Goal: Transaction & Acquisition: Purchase product/service

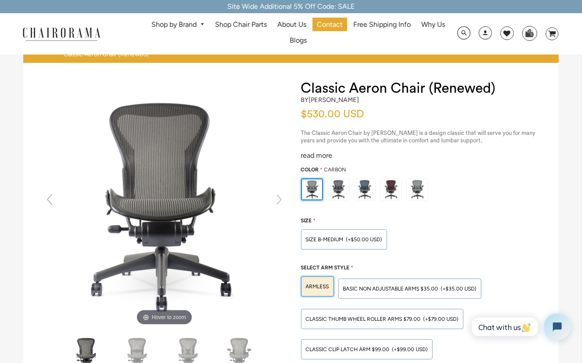
click at [315, 155] on div "read more" at bounding box center [421, 155] width 240 height 9
click at [313, 156] on div "read more" at bounding box center [421, 155] width 240 height 9
click at [308, 154] on div "read more" at bounding box center [421, 155] width 240 height 9
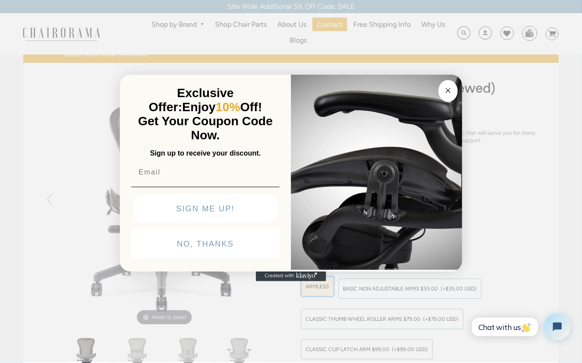
click at [330, 156] on img "POPUP Form" at bounding box center [376, 171] width 171 height 197
click at [458, 86] on img "POPUP Form" at bounding box center [376, 171] width 171 height 197
click at [456, 87] on button "Close dialog" at bounding box center [448, 91] width 19 height 22
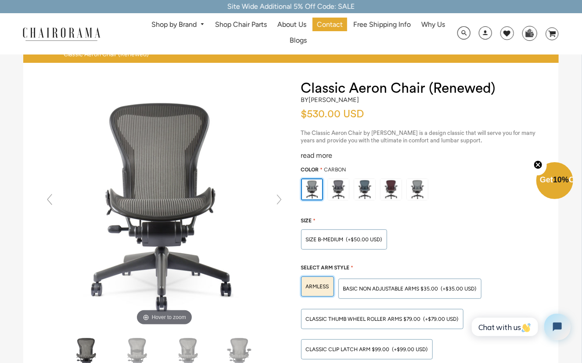
click at [326, 157] on div "read more" at bounding box center [421, 155] width 240 height 9
click at [308, 158] on div "read more" at bounding box center [421, 155] width 240 height 9
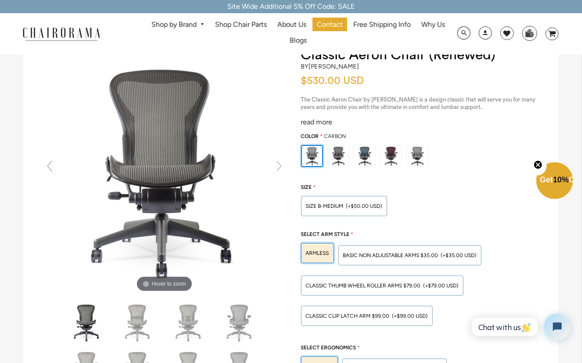
scroll to position [43, 0]
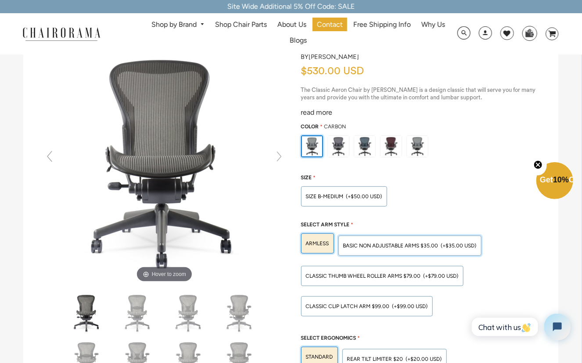
click at [392, 246] on span "BASIC NON ADJUSTABLE ARMS $35.00" at bounding box center [390, 245] width 95 height 6
click at [0, 0] on input "BASIC NON ADJUSTABLE ARMS $35.00 (+$35.00 USD)" at bounding box center [0, 0] width 0 height 0
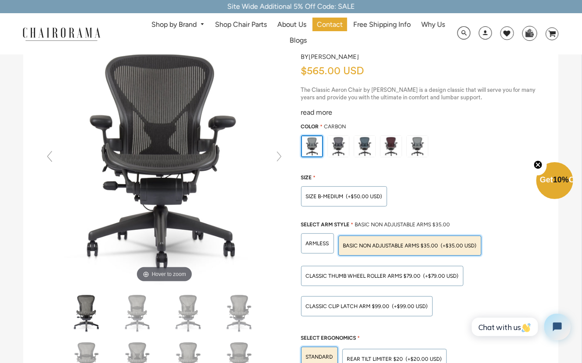
click at [360, 284] on div "Classic Thumb Wheel Roller Arms $79.00 (+$79.00 USD)" at bounding box center [382, 275] width 162 height 27
click at [352, 271] on div "Classic Thumb Wheel Roller Arms $79.00 (+$79.00 USD)" at bounding box center [382, 276] width 162 height 20
click at [0, 0] on input "Classic Thumb Wheel Roller Arms $79.00 (+$79.00 USD)" at bounding box center [0, 0] width 0 height 0
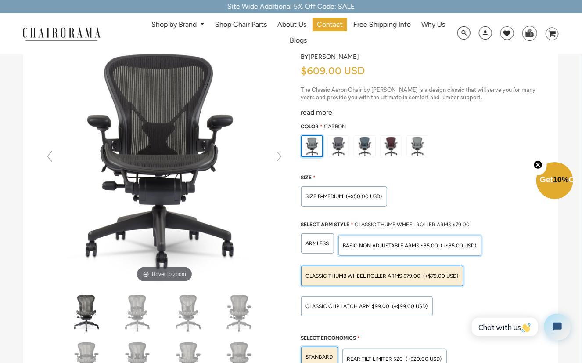
click at [372, 242] on span "BASIC NON ADJUSTABLE ARMS $35.00" at bounding box center [390, 245] width 95 height 6
click at [0, 0] on input "BASIC NON ADJUSTABLE ARMS $35.00 (+$35.00 USD)" at bounding box center [0, 0] width 0 height 0
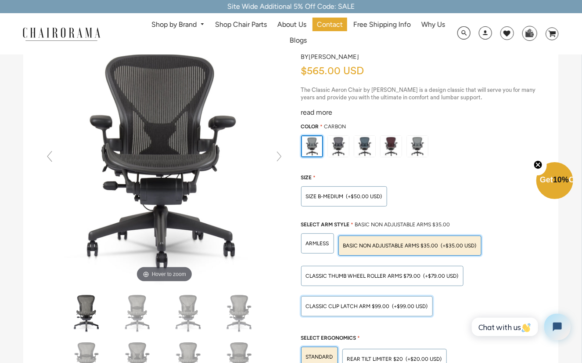
click at [341, 305] on span "Classic Clip Latch Arm $99.00" at bounding box center [348, 306] width 84 height 6
click at [0, 0] on input "Classic Clip Latch Arm $99.00 (+$99.00 USD)" at bounding box center [0, 0] width 0 height 0
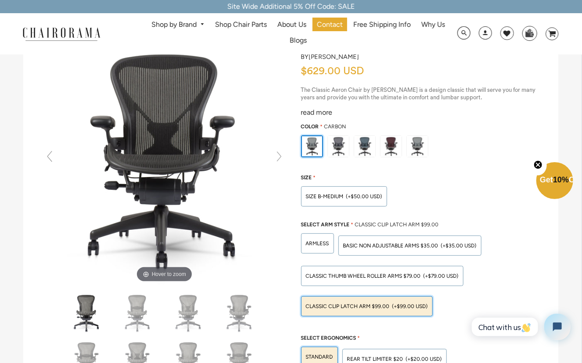
click at [342, 285] on div "Classic Thumb Wheel Roller Arms $79.00 (+$79.00 USD)" at bounding box center [382, 275] width 162 height 27
click at [345, 277] on div "Classic Thumb Wheel Roller Arms $79.00 (+$79.00 USD)" at bounding box center [382, 276] width 162 height 20
click at [0, 0] on input "Classic Thumb Wheel Roller Arms $79.00 (+$79.00 USD)" at bounding box center [0, 0] width 0 height 0
